Goal: Find specific page/section: Find specific page/section

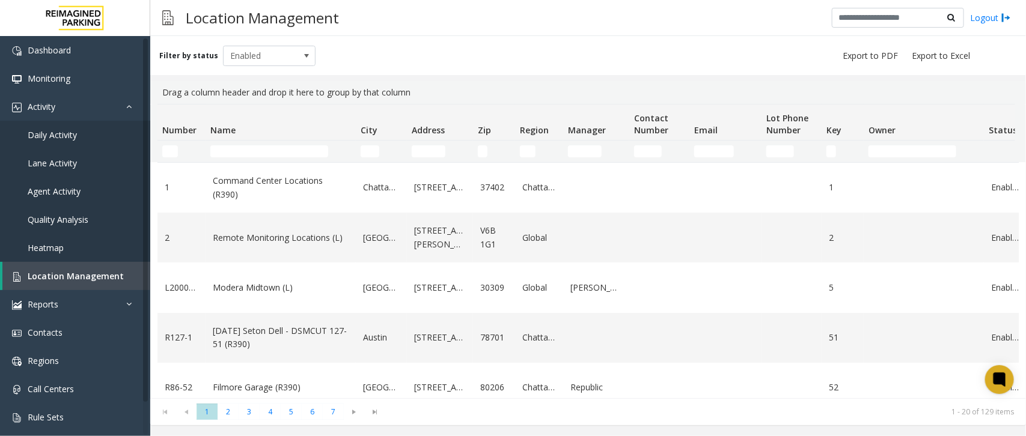
click at [257, 157] on input "Name Filter" at bounding box center [269, 151] width 118 height 12
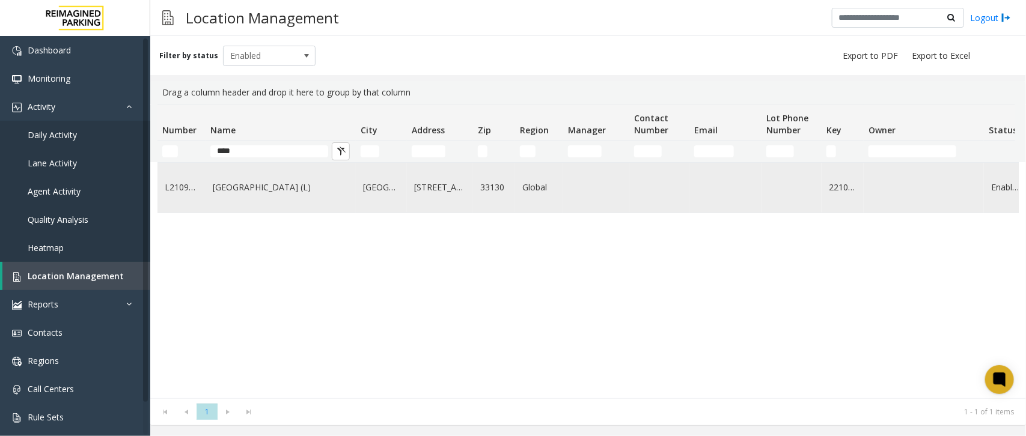
type input "****"
click at [229, 183] on link "[GEOGRAPHIC_DATA] (L)" at bounding box center [281, 187] width 136 height 13
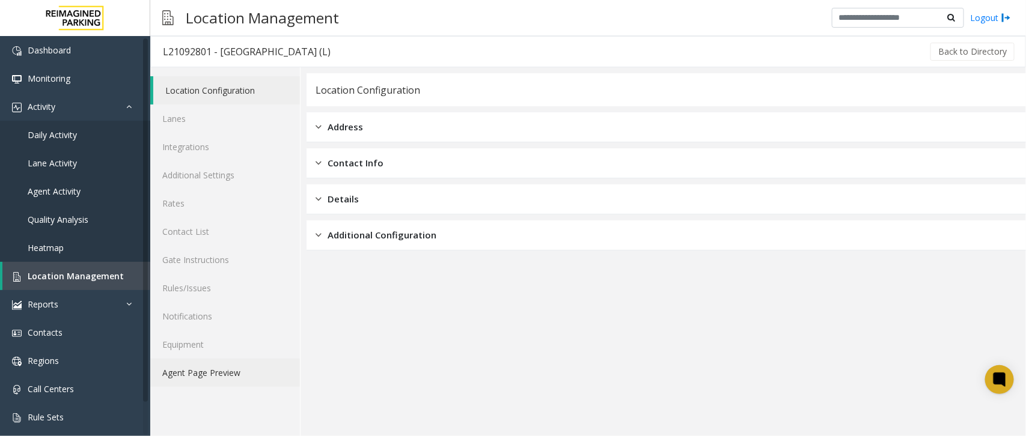
click at [244, 365] on link "Agent Page Preview" at bounding box center [225, 373] width 150 height 28
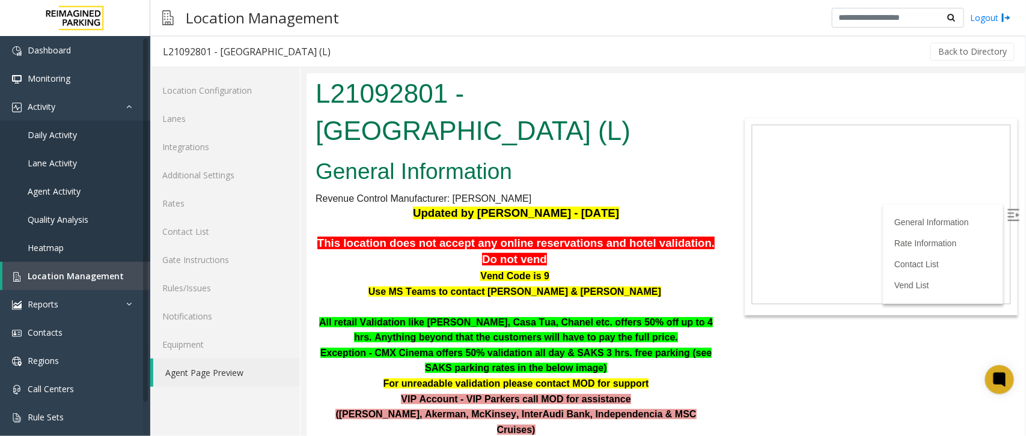
scroll to position [300, 0]
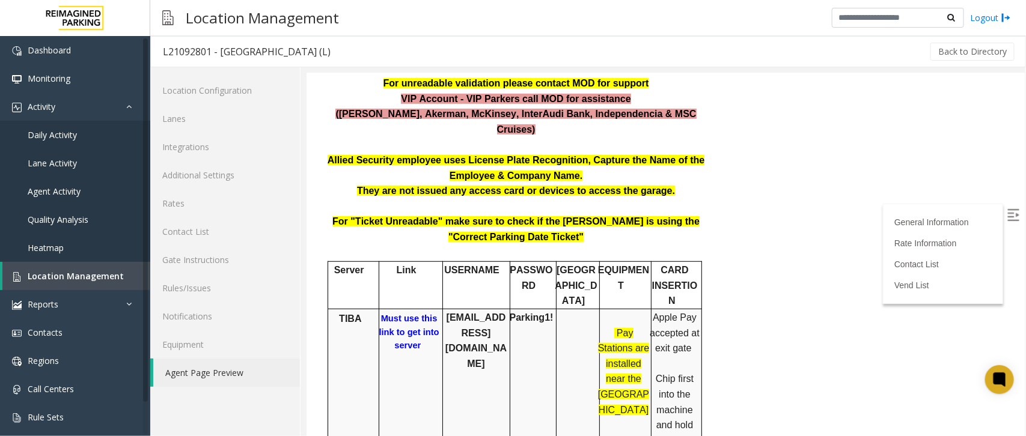
click at [406, 313] on b "Must use this link to get into server" at bounding box center [408, 331] width 60 height 37
click at [403, 313] on b "Must use this link to get into server" at bounding box center [408, 331] width 60 height 37
click at [402, 313] on b "Must use this link to get into server" at bounding box center [408, 331] width 60 height 37
click at [118, 269] on link "Location Management" at bounding box center [76, 276] width 148 height 28
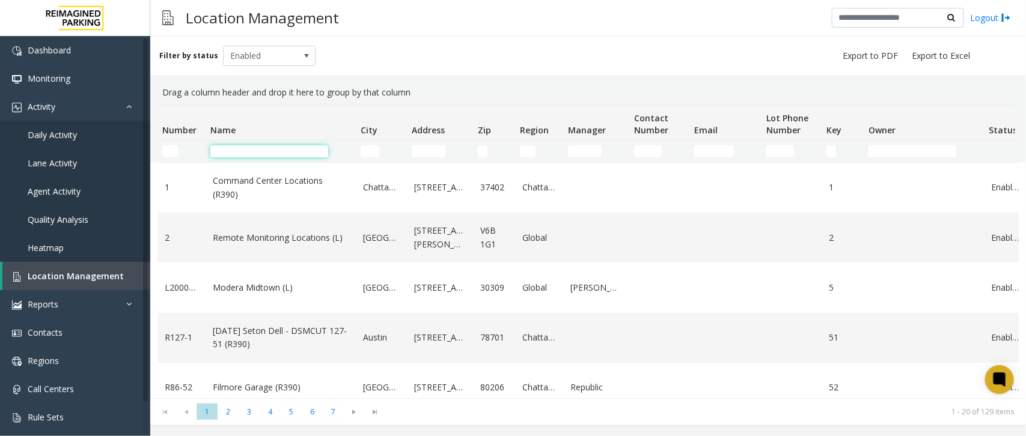
click at [306, 154] on input "Name Filter" at bounding box center [269, 151] width 118 height 12
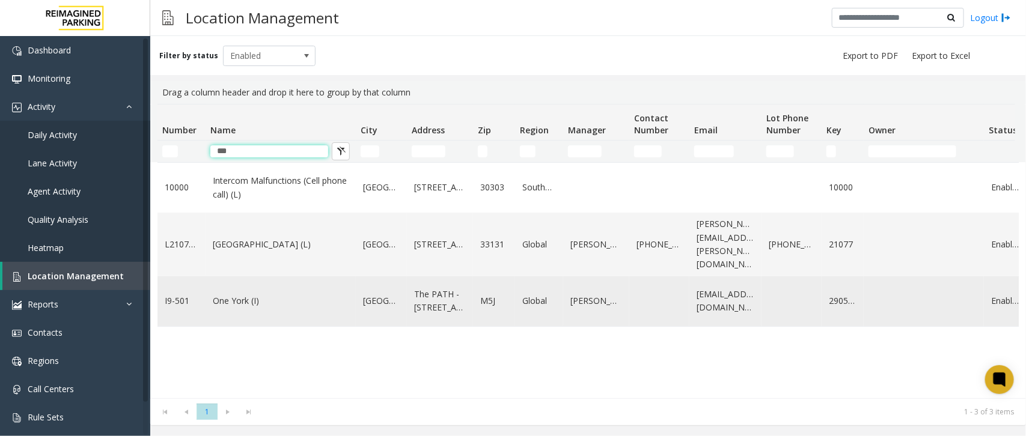
type input "***"
click at [253, 299] on link "One York (I)" at bounding box center [281, 300] width 136 height 13
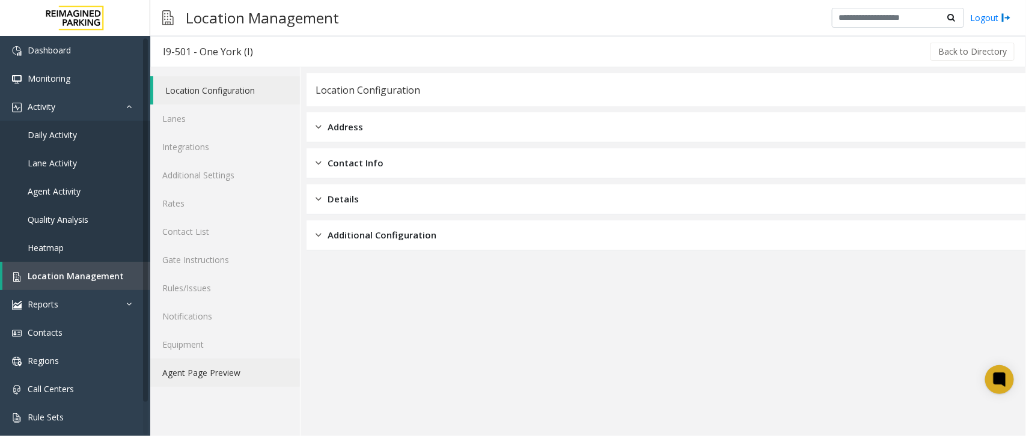
click at [250, 367] on link "Agent Page Preview" at bounding box center [225, 373] width 150 height 28
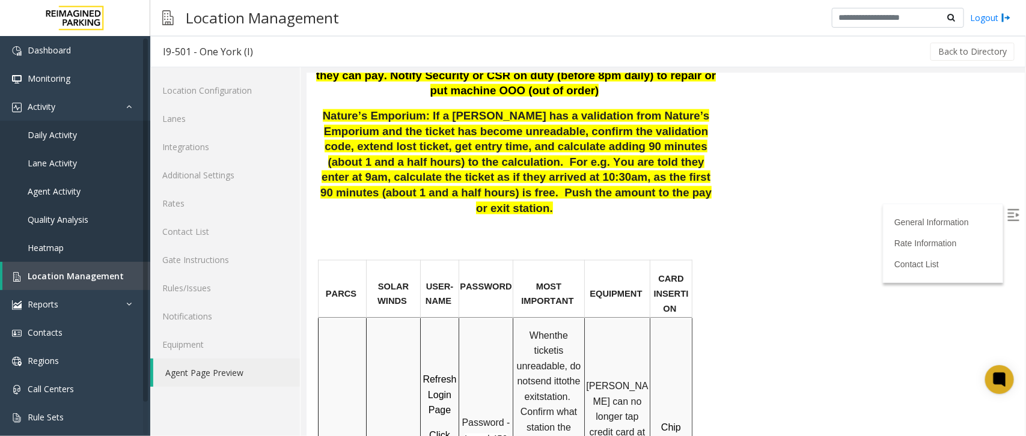
scroll to position [826, 0]
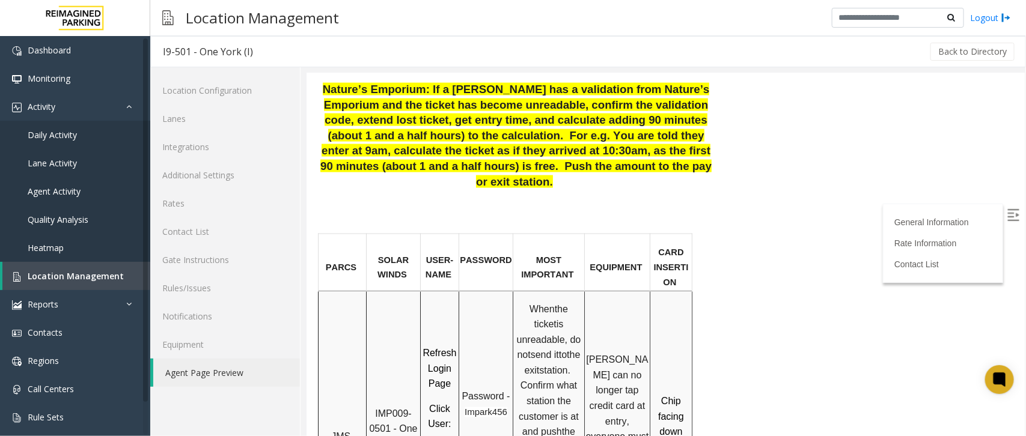
click at [103, 275] on span "Location Management" at bounding box center [76, 275] width 96 height 11
